Goal: Use online tool/utility

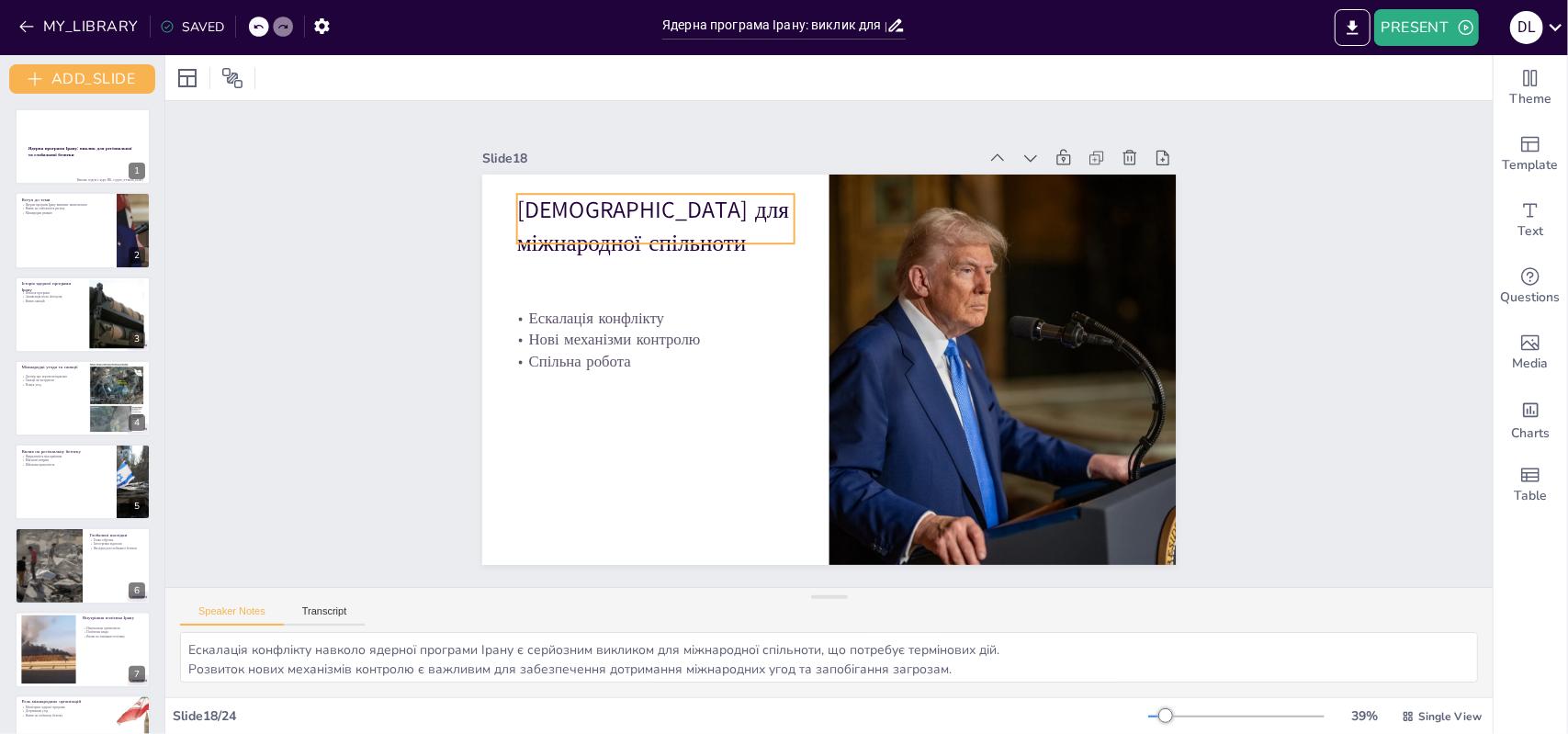
scroll to position [1394, 0]
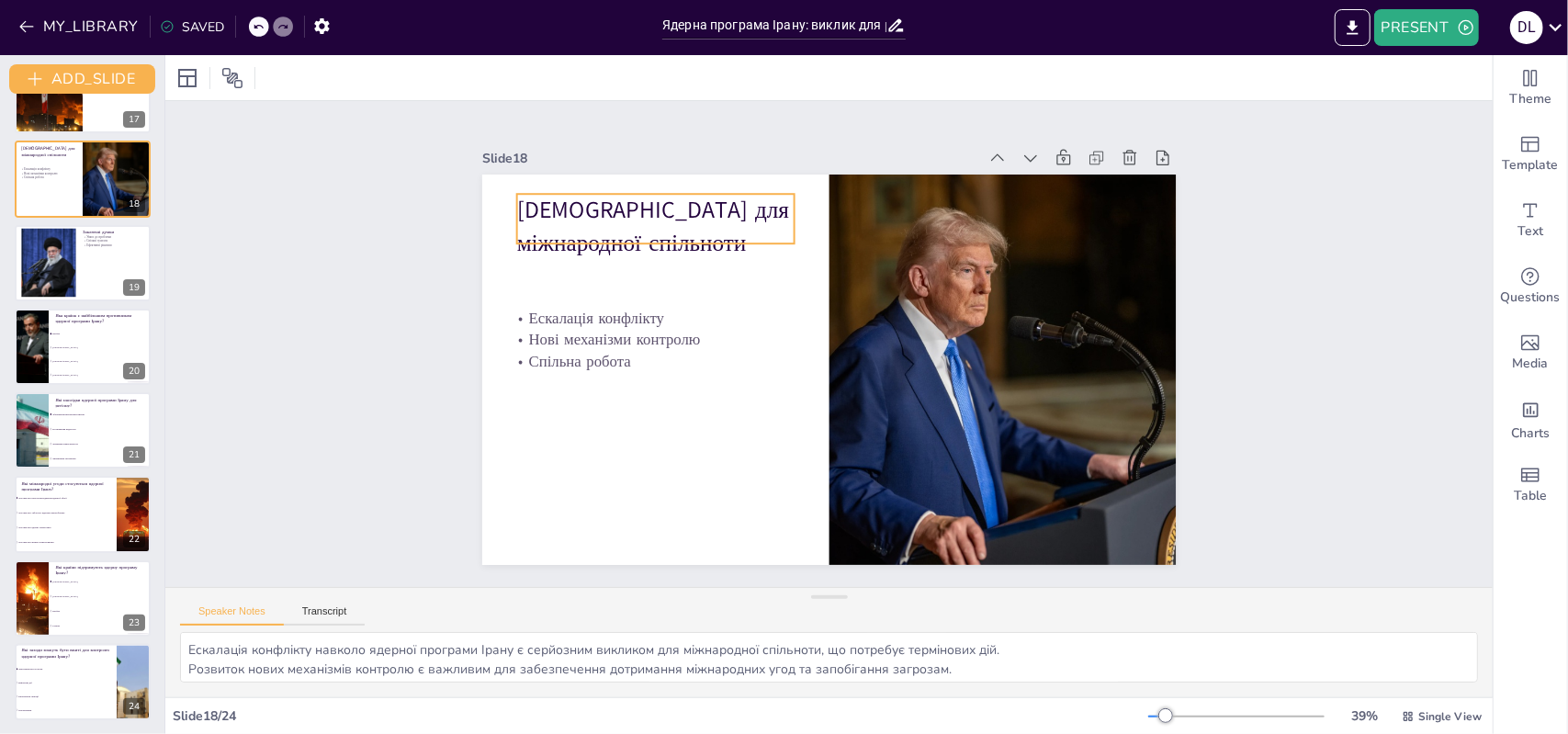
checkbox input "true"
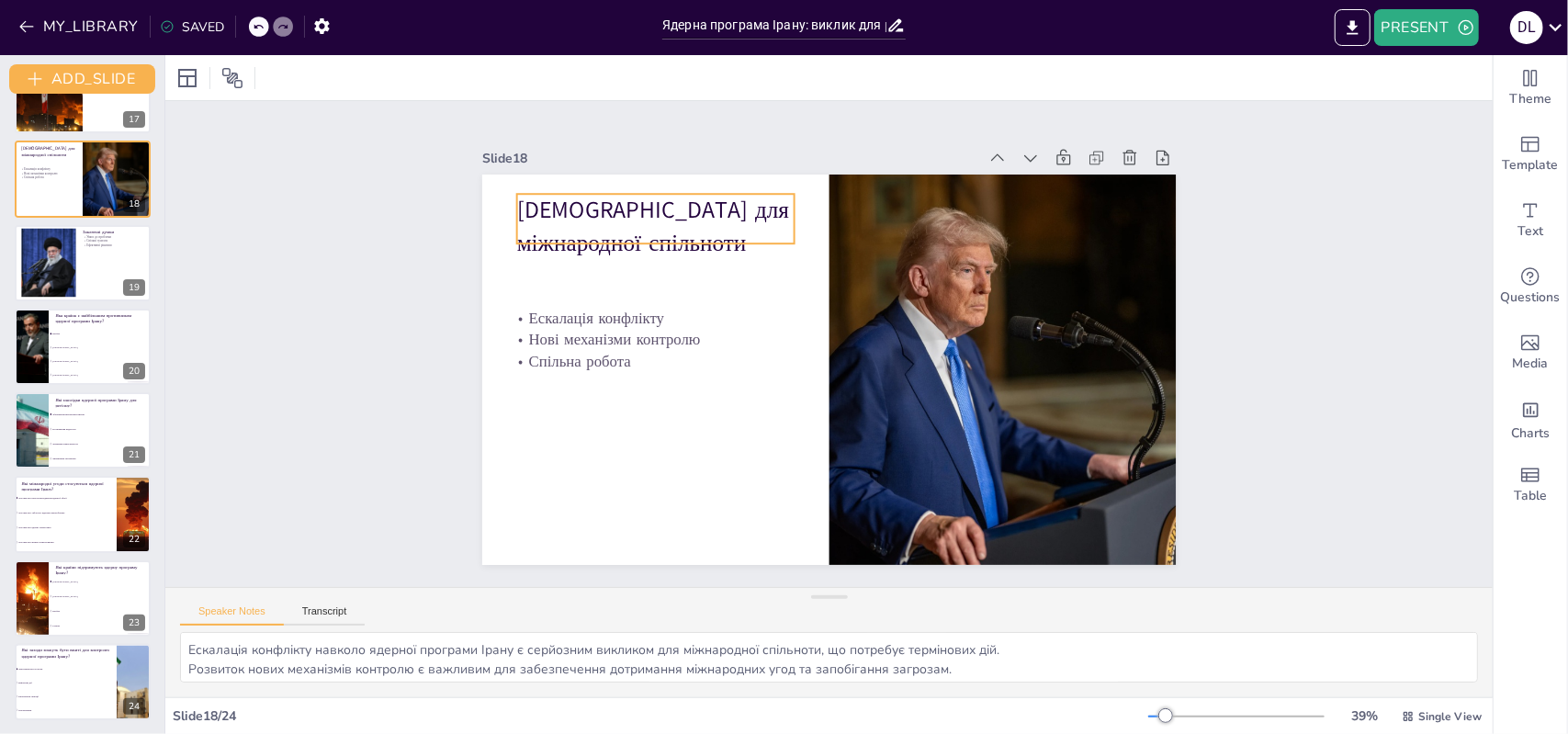
checkbox input "true"
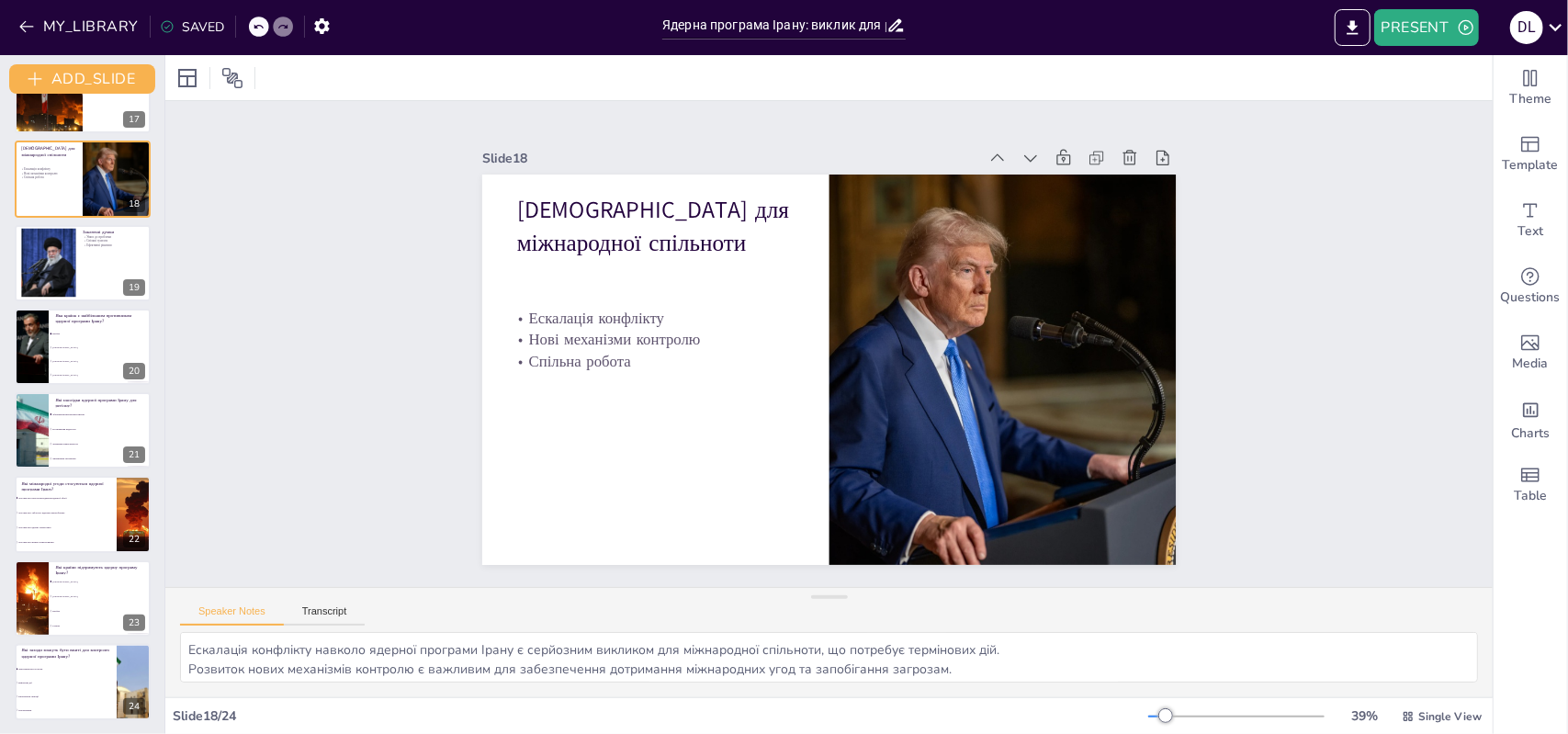
checkbox input "true"
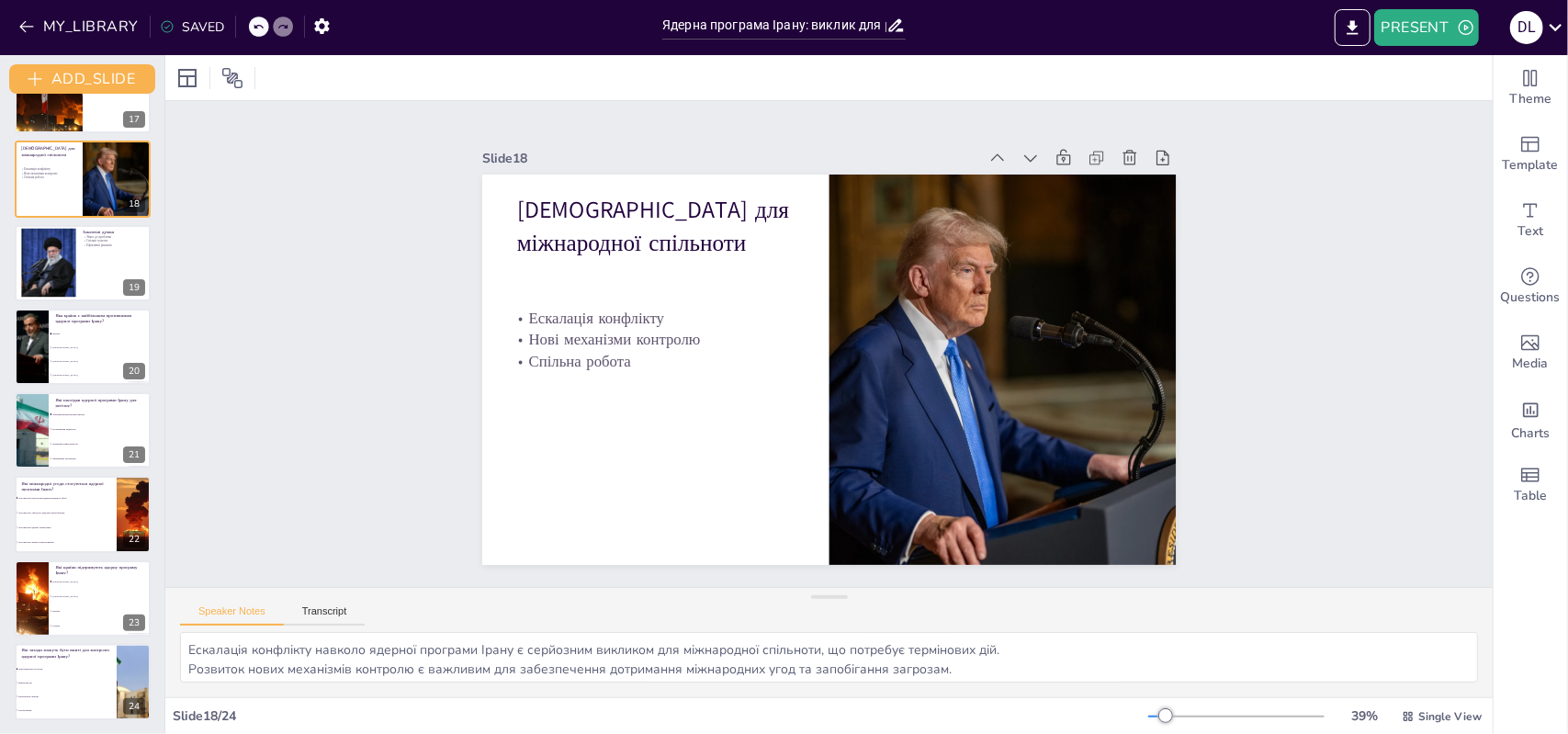
checkbox input "true"
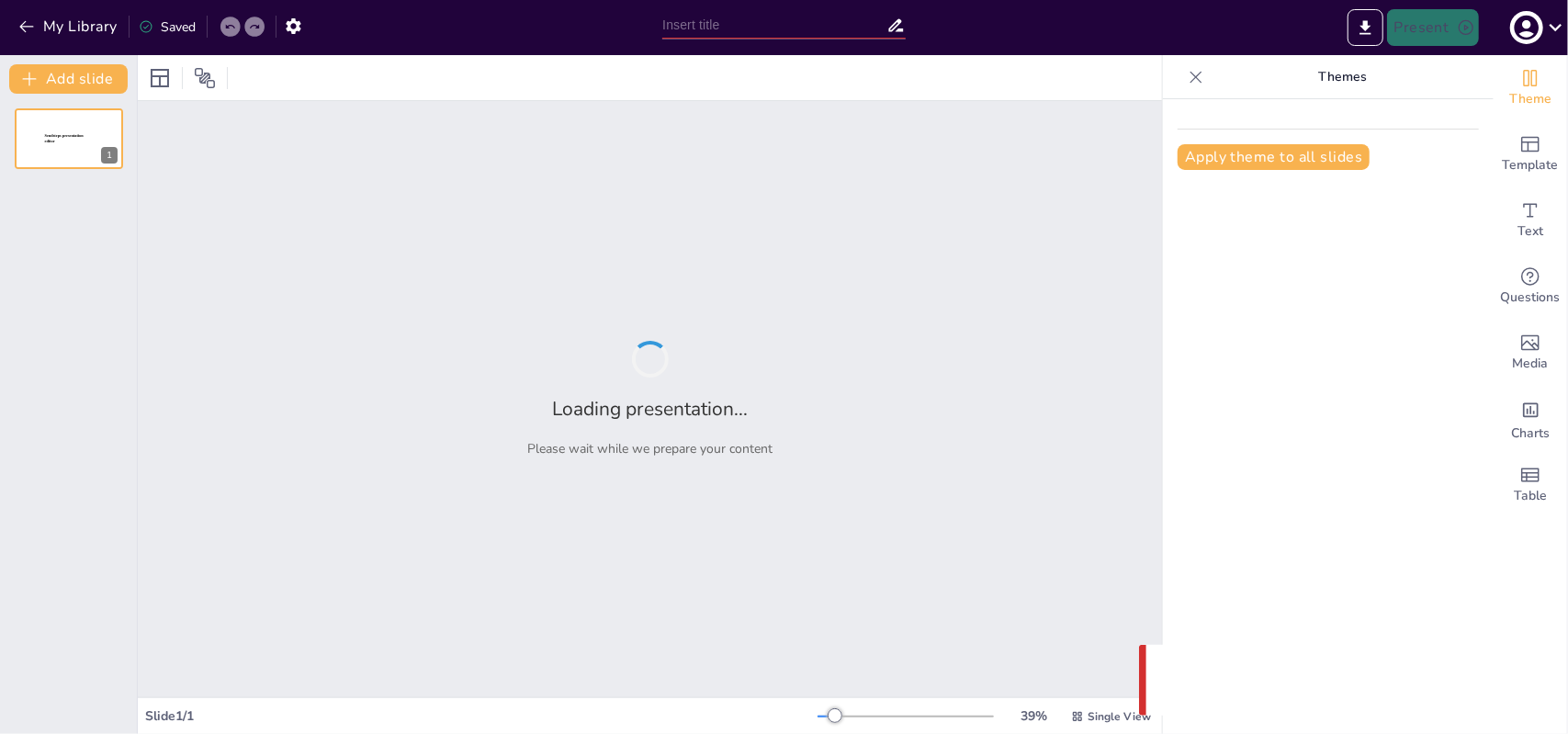
type input "Ядерна програма Ірану: виклик для регіональної та глобальної безпеки"
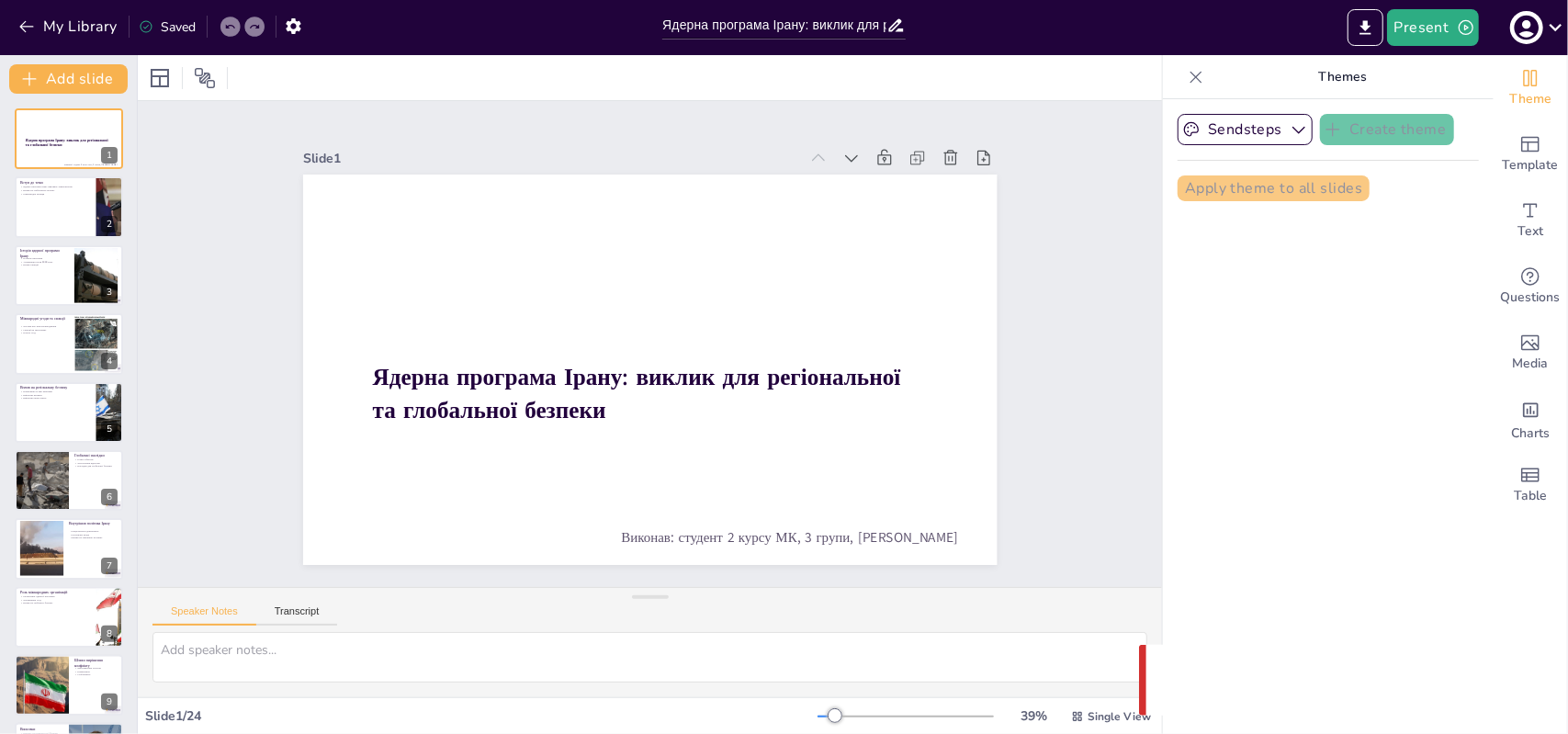
checkbox input "true"
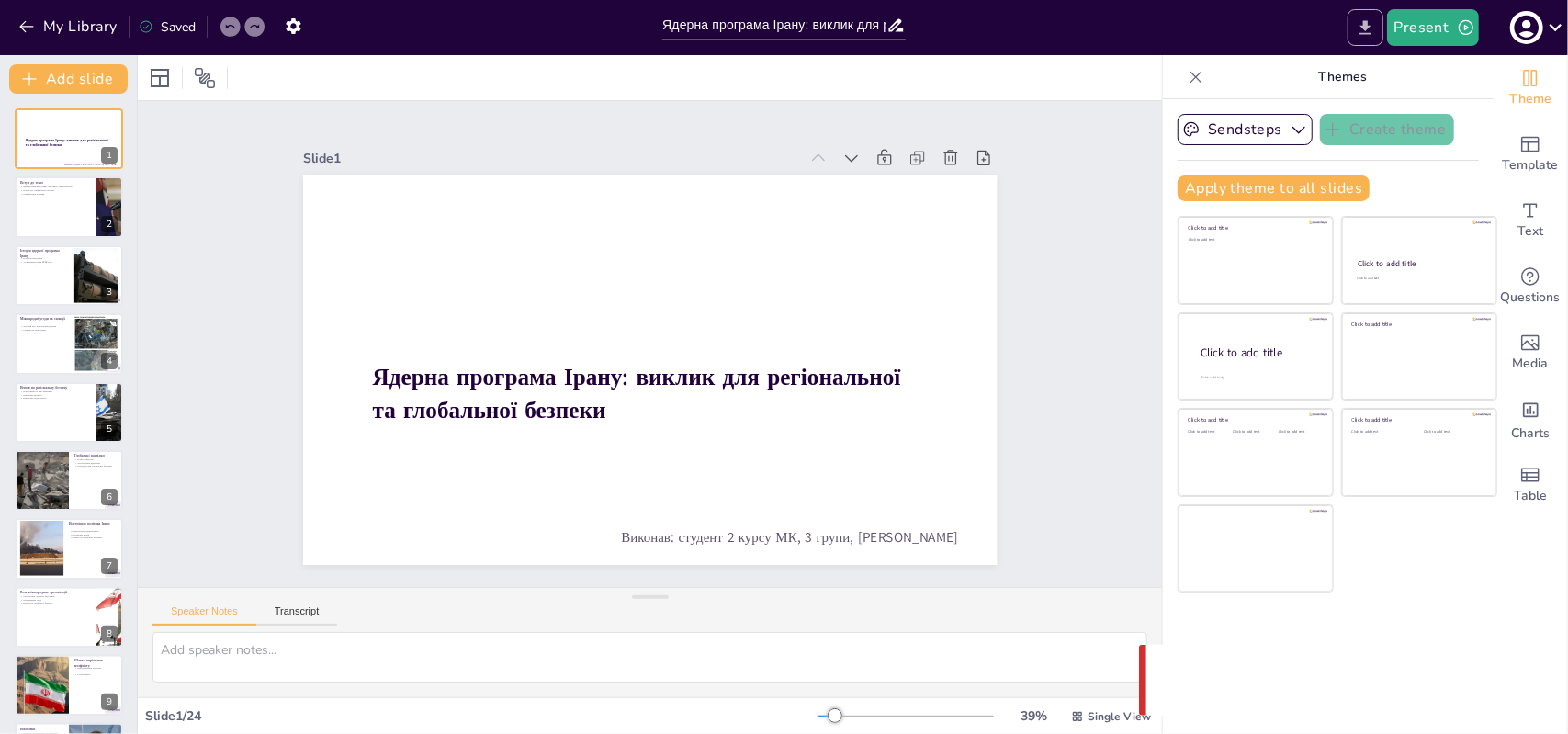
checkbox input "true"
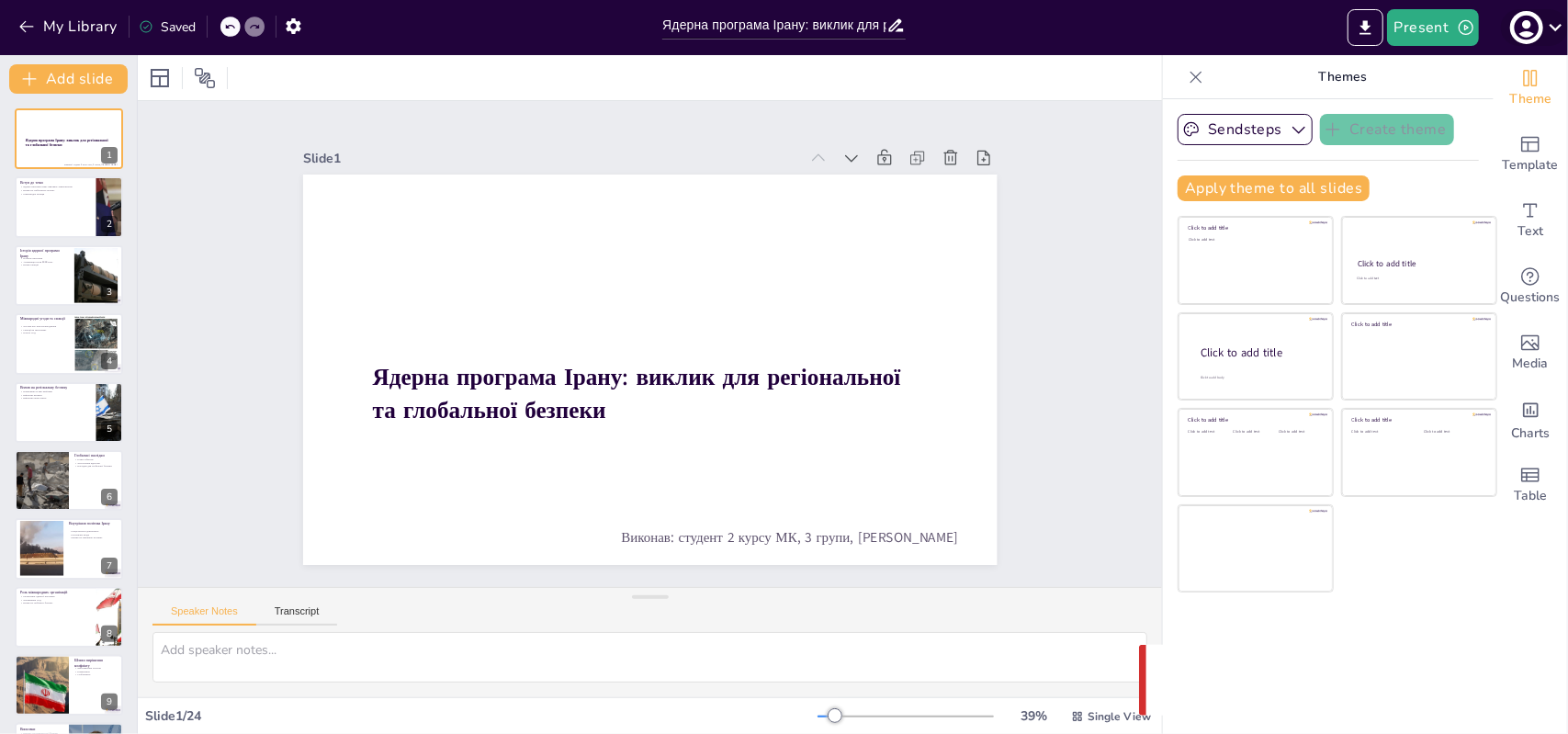
click at [1565, 15] on icon at bounding box center [1556, 27] width 25 height 25
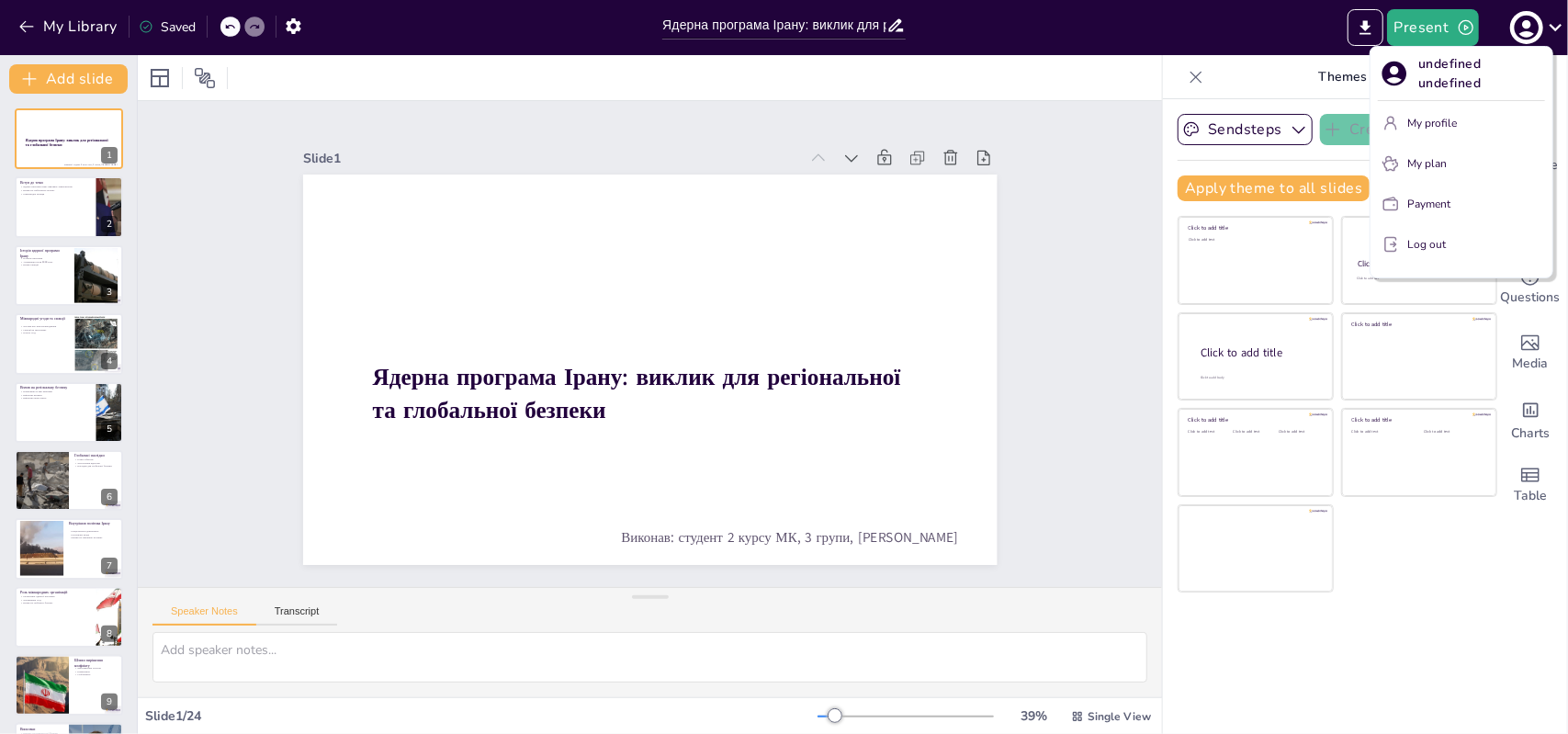
click at [391, 35] on div at bounding box center [784, 367] width 1568 height 734
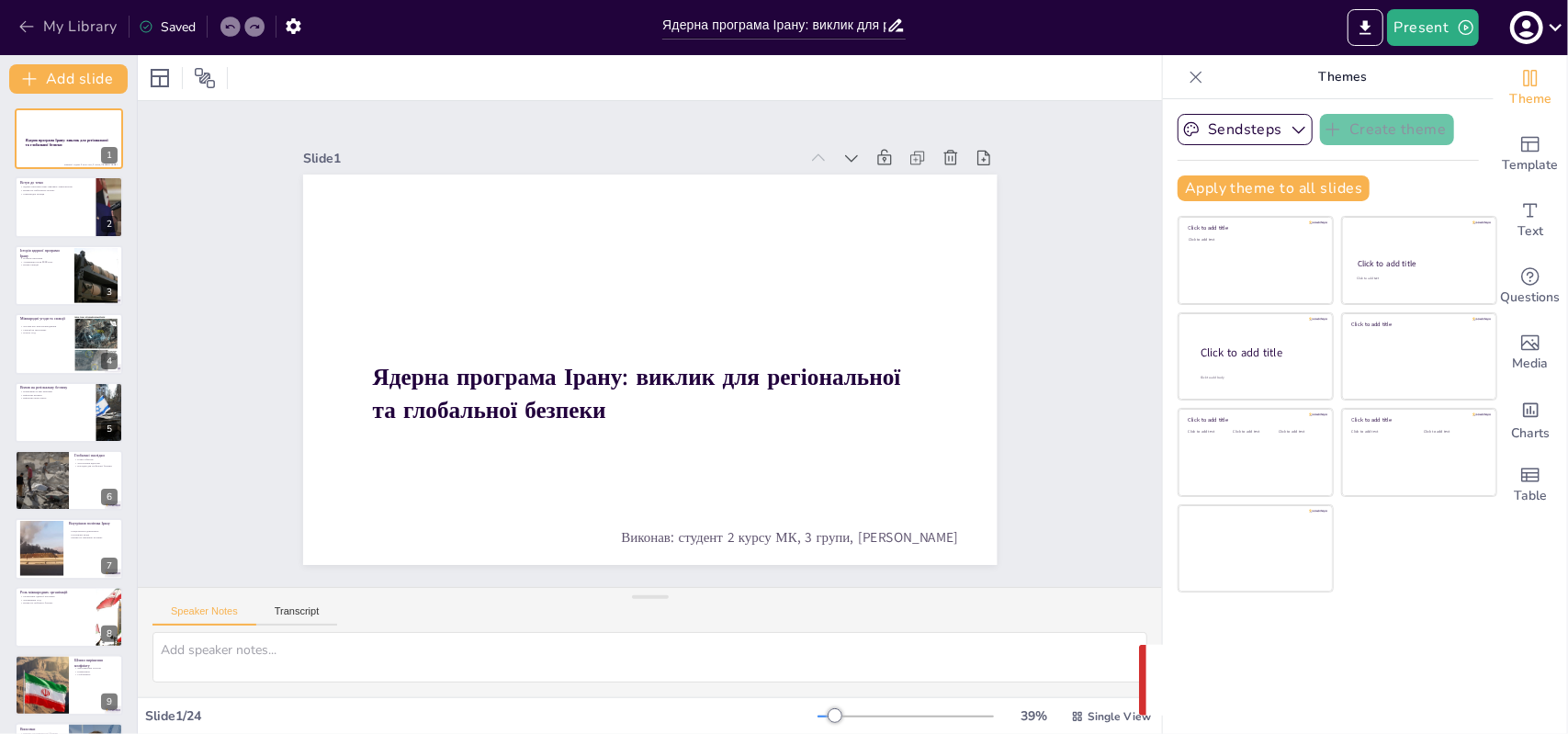
click at [17, 29] on icon "button" at bounding box center [26, 26] width 18 height 18
